Goal: Task Accomplishment & Management: Manage account settings

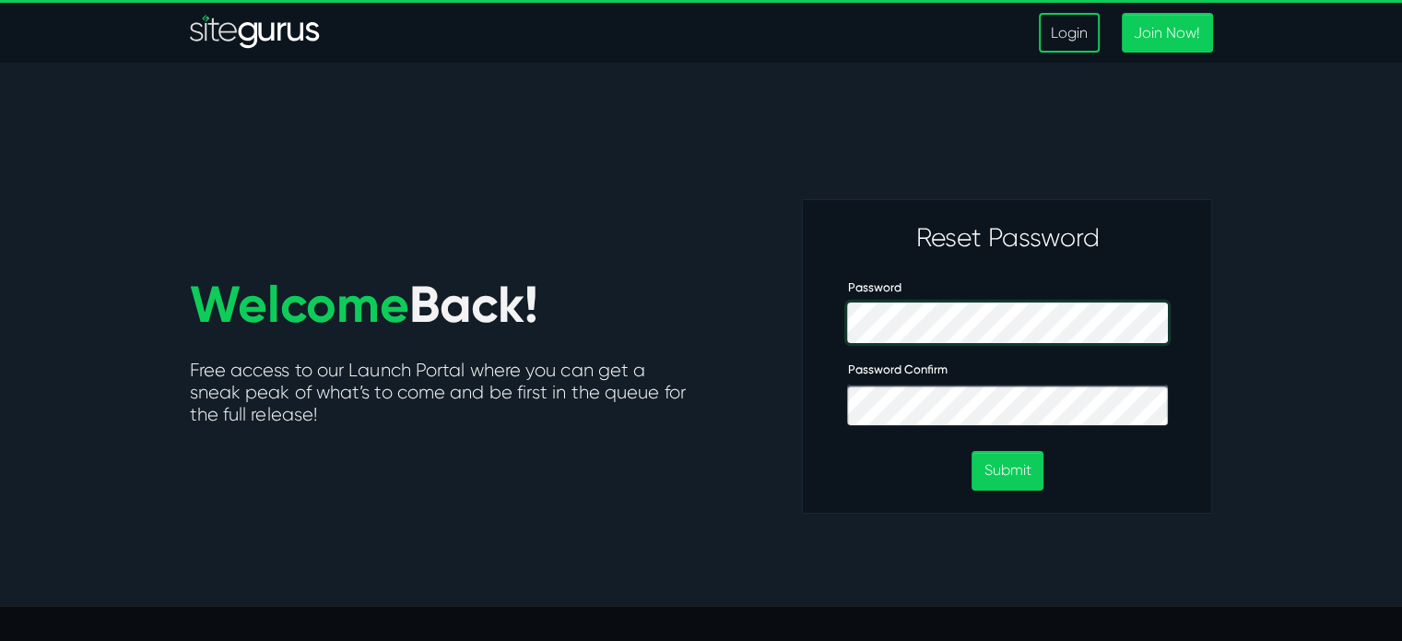
click at [821, 330] on div "Reset Password Password Password Confirm Submit" at bounding box center [1007, 356] width 410 height 314
click at [840, 320] on div "Password" at bounding box center [1007, 309] width 348 height 67
click at [810, 333] on div "Reset Password Password Password Confirm Submit" at bounding box center [1007, 356] width 410 height 314
click at [1238, 434] on section "Welcome Back! Free access to our Launch Portal where you can get a sneak peak o…" at bounding box center [701, 334] width 1402 height 543
click at [996, 467] on button "Submit" at bounding box center [1007, 471] width 71 height 40
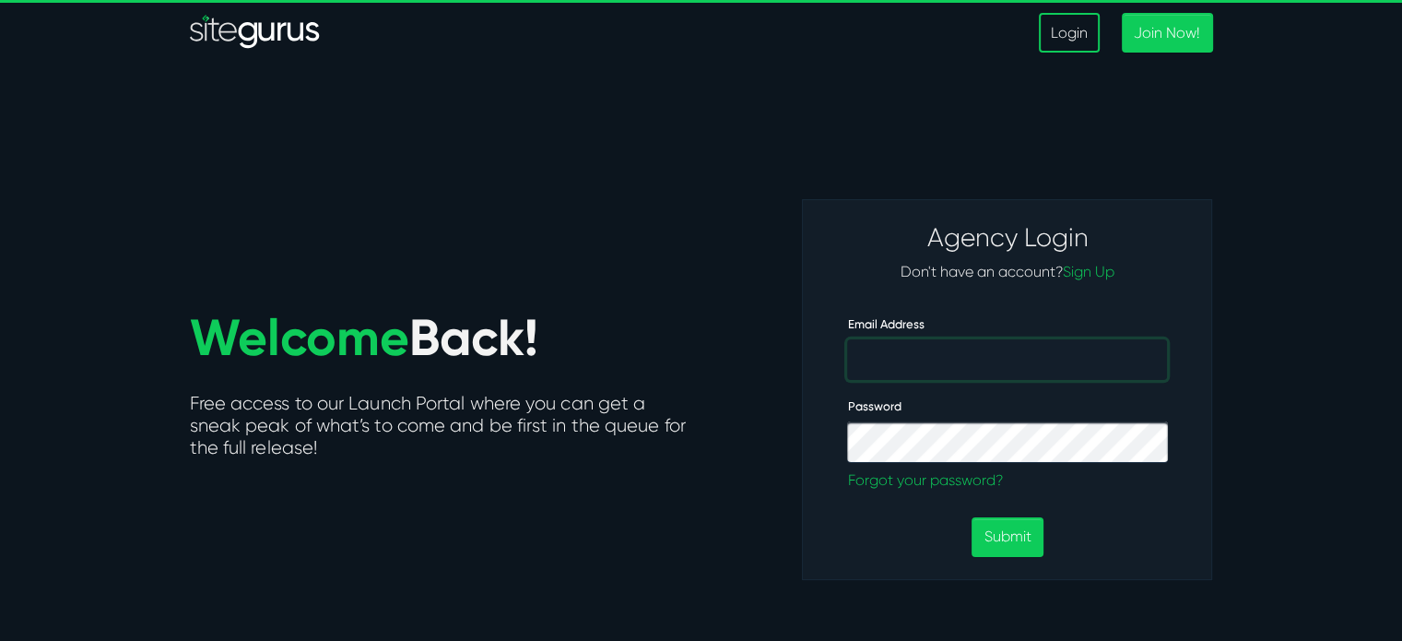
type input "[PERSON_NAME][EMAIL_ADDRESS][PERSON_NAME][DOMAIN_NAME]"
click at [1250, 215] on section "Welcome Back! Free access to our Launch Portal where you can get a sneak peak o…" at bounding box center [701, 367] width 1402 height 609
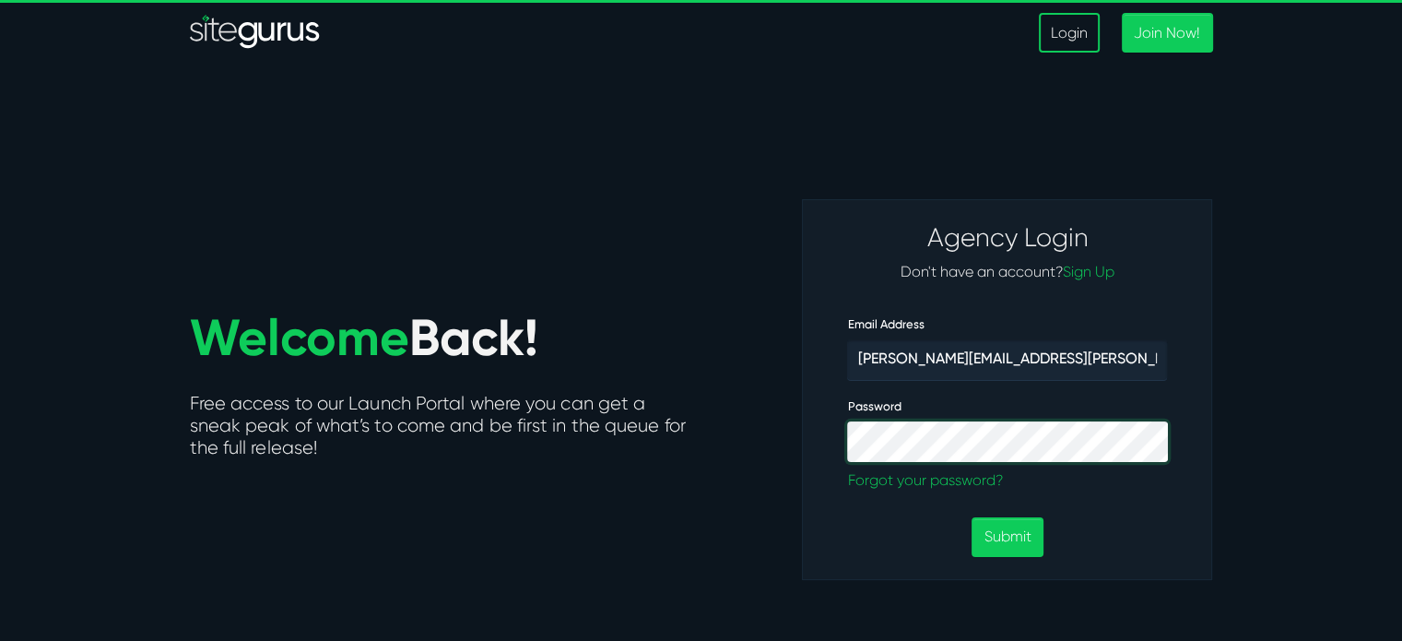
click at [826, 431] on div "Agency Login Don't have an account? Sign Up Email Address [PERSON_NAME][EMAIL_A…" at bounding box center [1007, 389] width 410 height 381
